Goal: Transaction & Acquisition: Purchase product/service

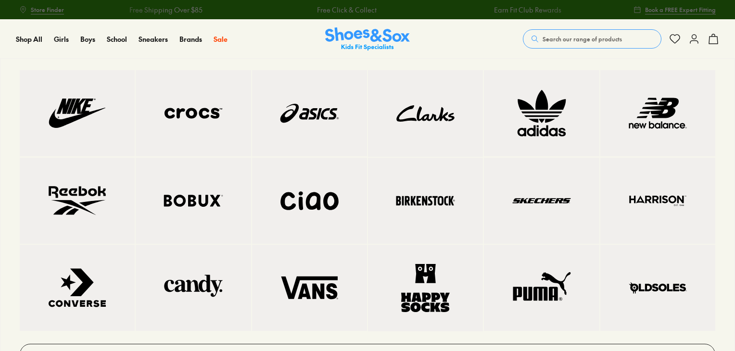
click at [112, 110] on img at bounding box center [77, 114] width 77 height 48
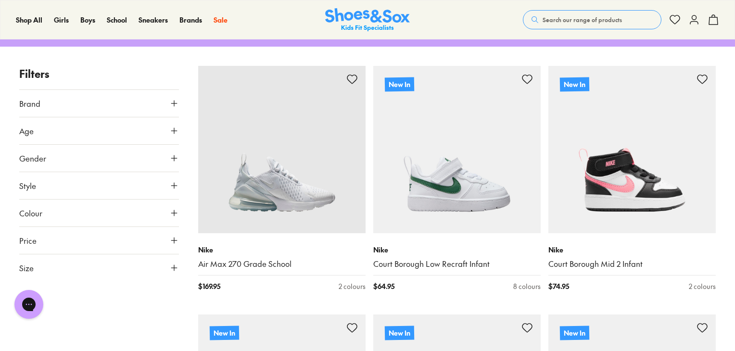
click at [113, 140] on button "Age" at bounding box center [99, 130] width 160 height 27
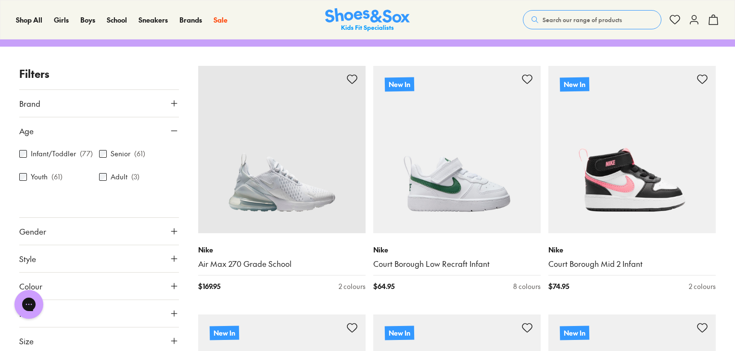
click at [113, 151] on label "Senior" at bounding box center [121, 154] width 20 height 10
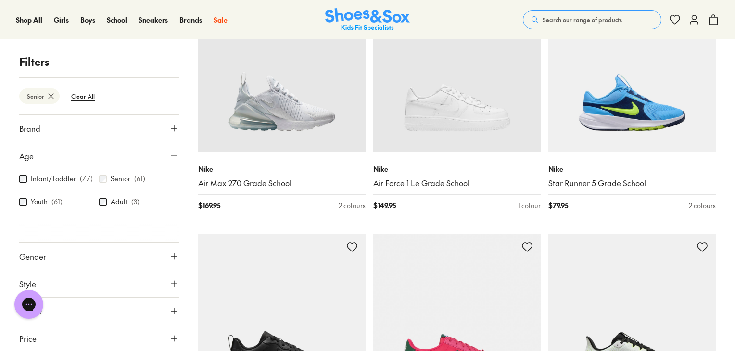
scroll to position [220, 0]
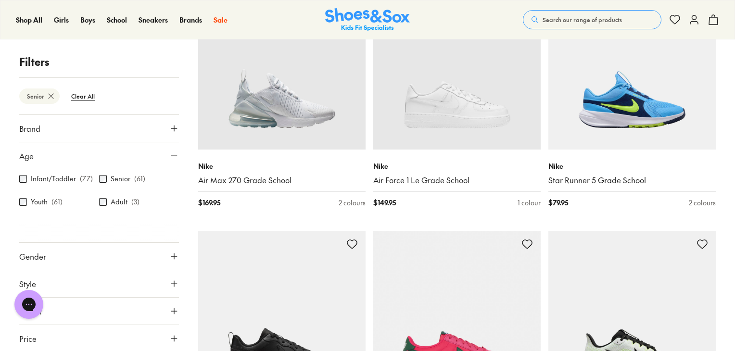
click at [125, 201] on div "Adult ( 3 )" at bounding box center [139, 202] width 80 height 12
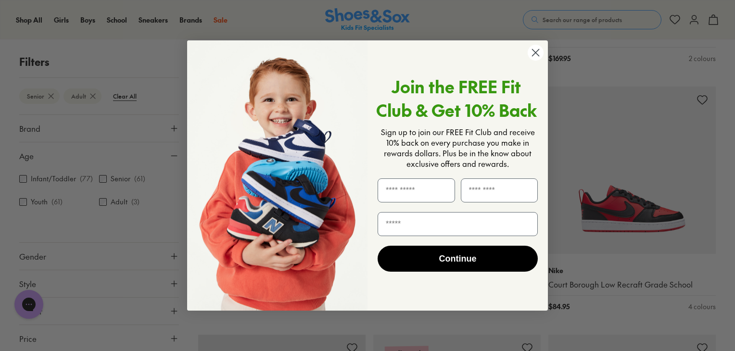
scroll to position [864, 0]
click at [537, 53] on circle "Close dialog" at bounding box center [536, 53] width 16 height 16
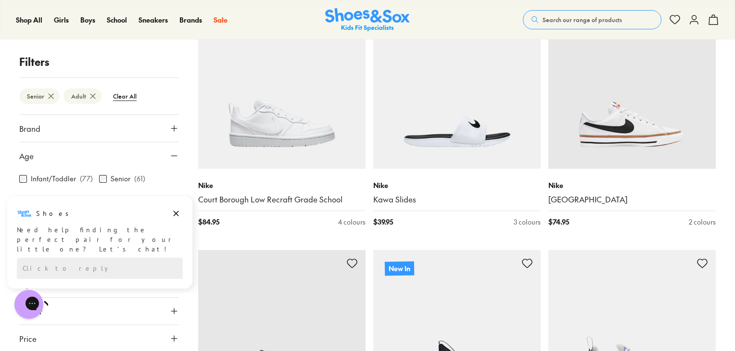
scroll to position [1696, 0]
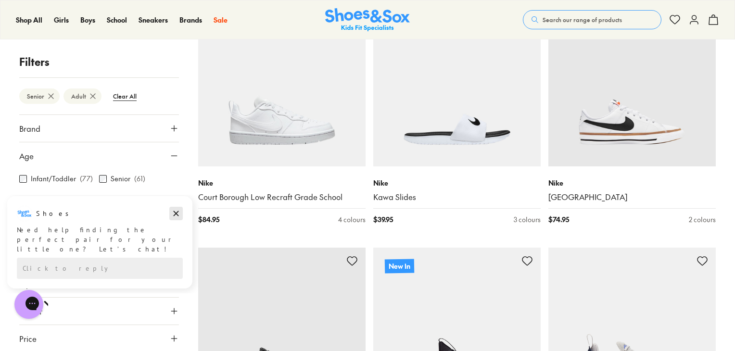
click at [174, 211] on icon "Dismiss campaign" at bounding box center [176, 213] width 5 height 5
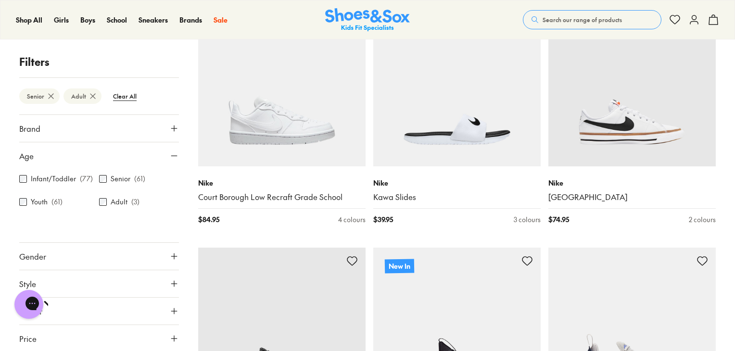
scroll to position [27, 0]
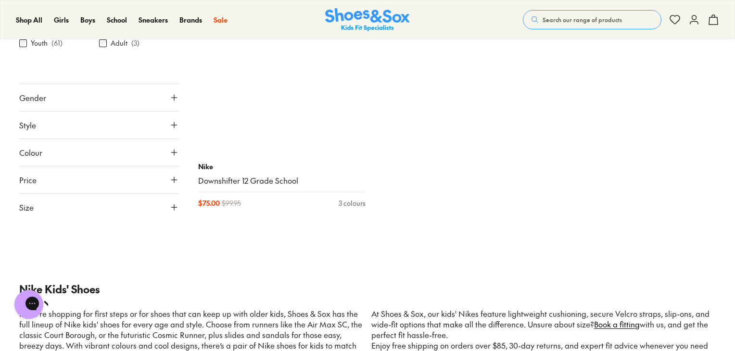
scroll to position [5444, 0]
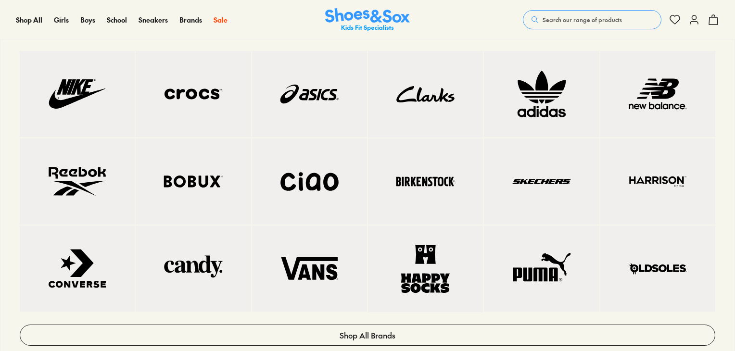
click at [664, 76] on img at bounding box center [658, 94] width 77 height 48
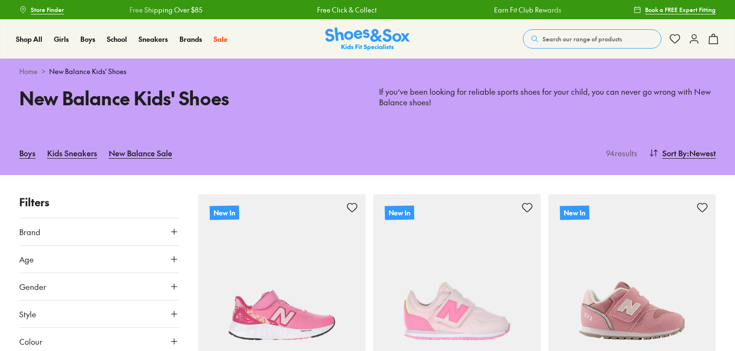
click at [86, 270] on button "Age" at bounding box center [99, 259] width 160 height 27
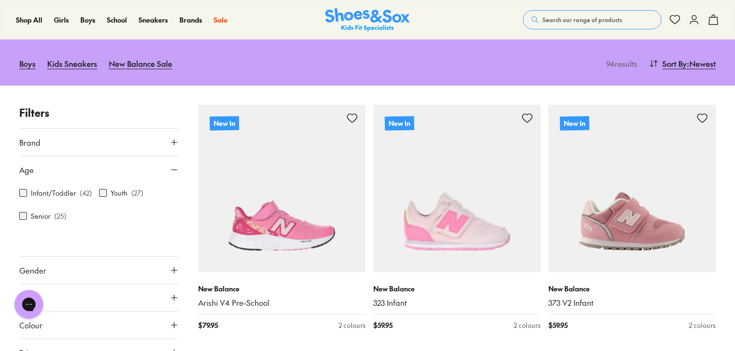
scroll to position [90, 0]
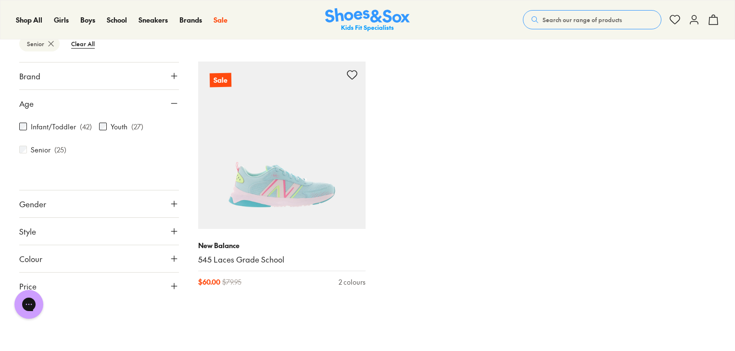
scroll to position [2123, 0]
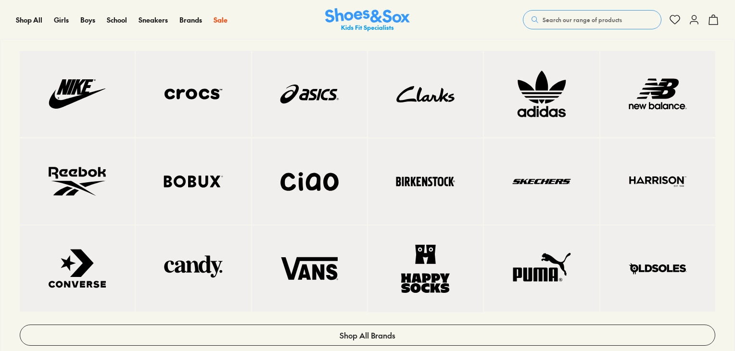
click at [296, 101] on img at bounding box center [309, 94] width 77 height 48
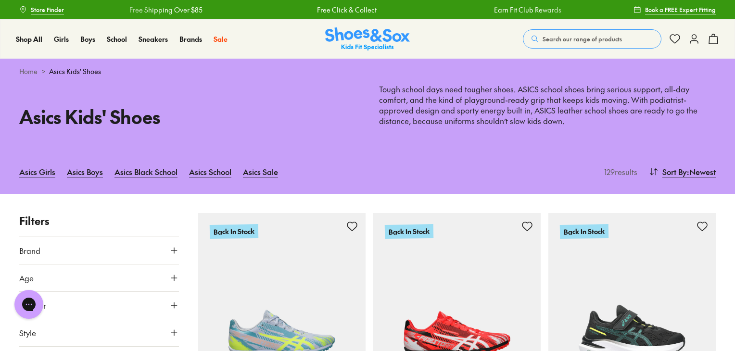
click at [104, 275] on button "Age" at bounding box center [99, 278] width 160 height 27
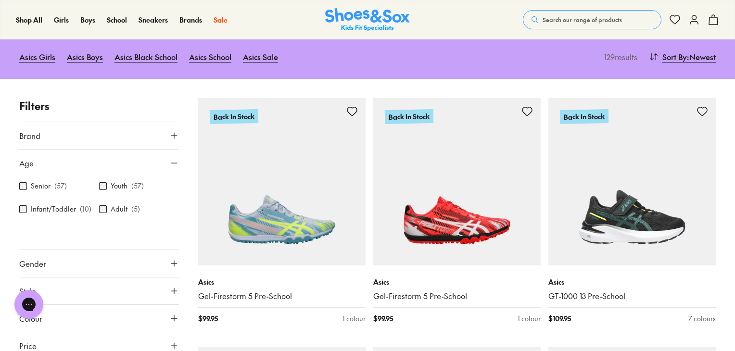
scroll to position [119, 0]
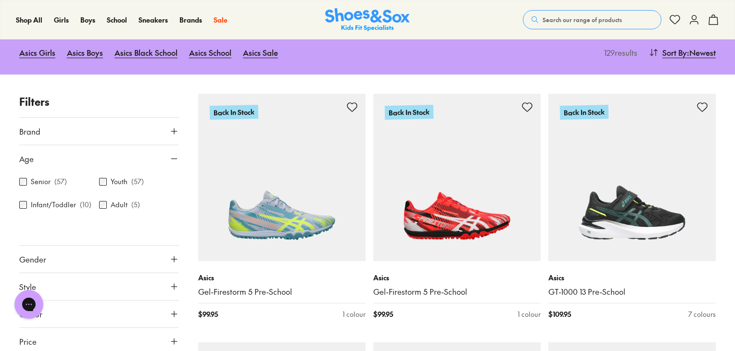
click at [47, 185] on label "Senior" at bounding box center [41, 182] width 20 height 10
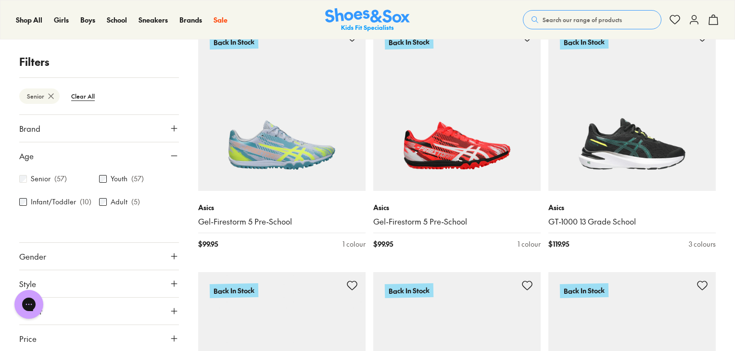
scroll to position [190, 0]
click at [105, 204] on div "Adult ( 5 )" at bounding box center [139, 202] width 80 height 12
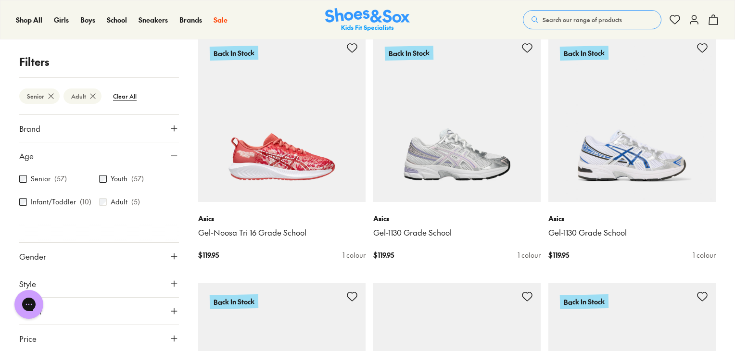
scroll to position [1490, 0]
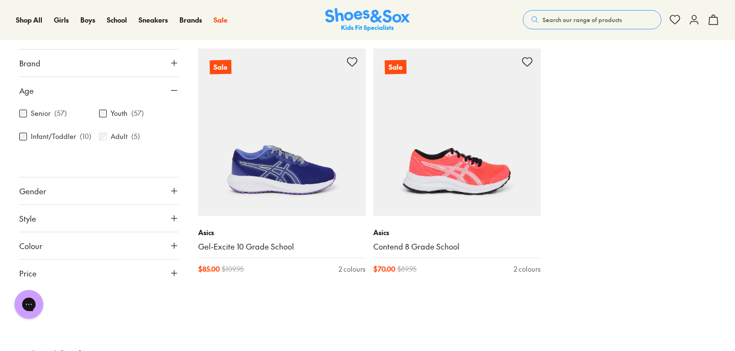
scroll to position [5140, 0]
